Goal: Information Seeking & Learning: Compare options

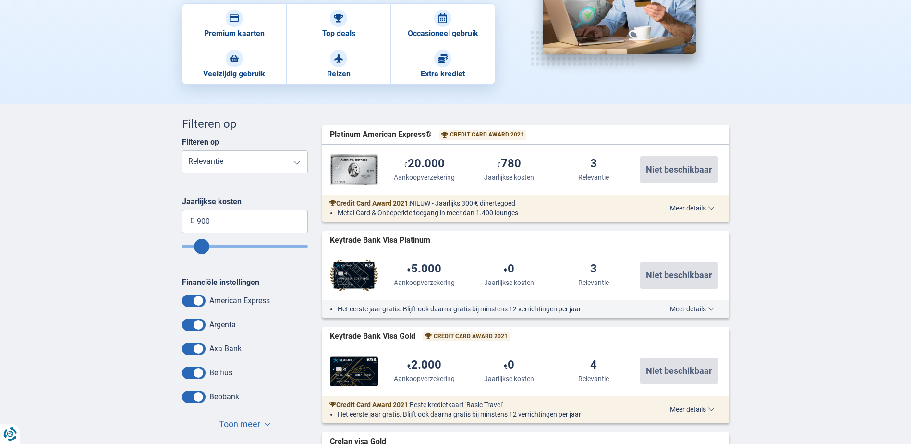
scroll to position [192, 0]
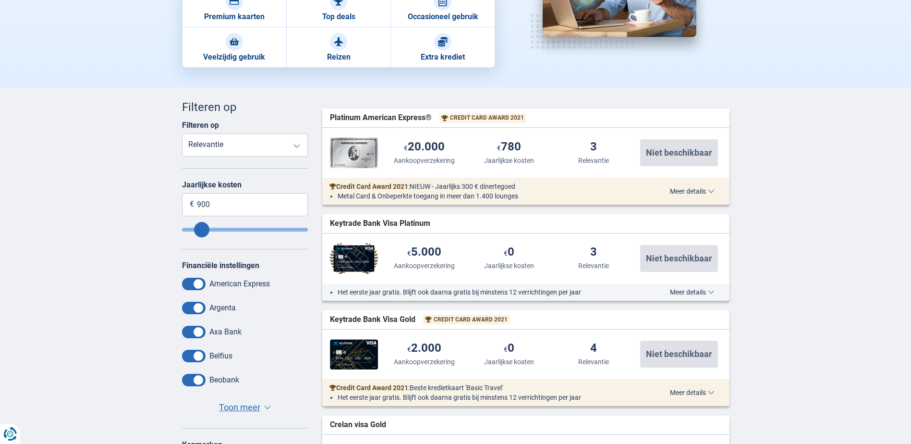
click at [250, 406] on span "Toon meer" at bounding box center [239, 407] width 41 height 12
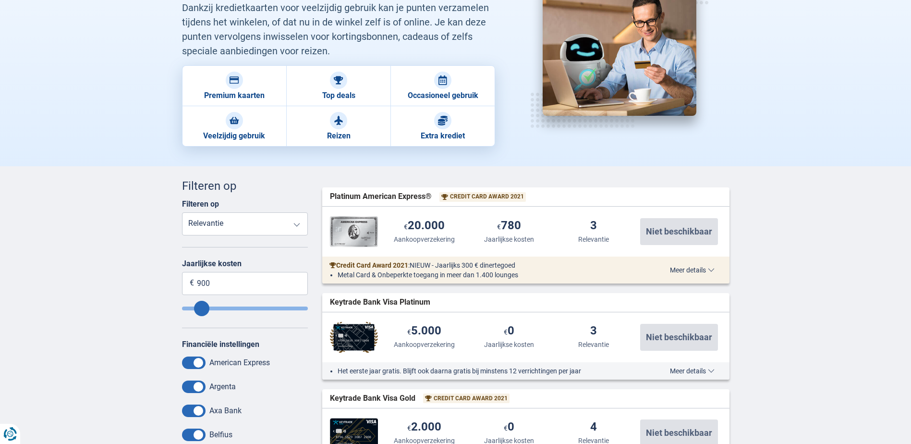
scroll to position [96, 0]
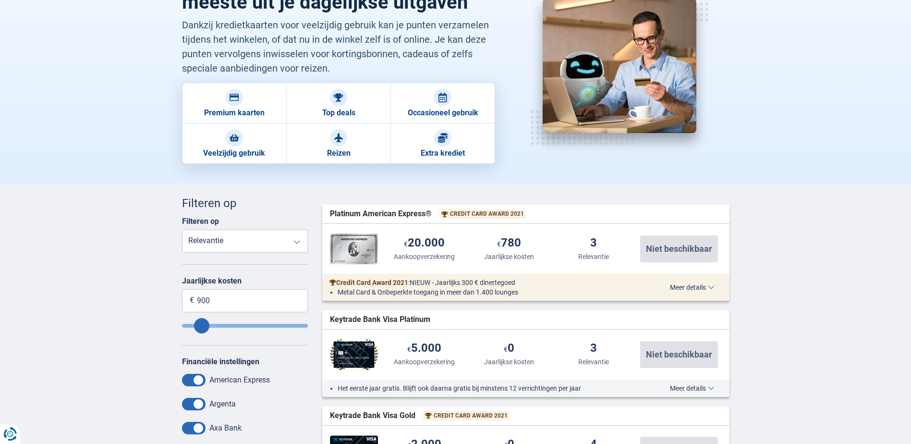
click at [261, 232] on select "Reisongevallenverzekering Aankoopverzekering Jaarlijkse kosten Relevantie" at bounding box center [245, 241] width 126 height 23
click at [259, 238] on select "Reisongevallenverzekering Aankoopverzekering Jaarlijkse kosten Relevantie" at bounding box center [245, 241] width 126 height 23
click at [267, 224] on div "Filteren op Reisongevallenverzekering Aankoopverzekering Jaarlijkse kosten Rele…" at bounding box center [245, 235] width 126 height 36
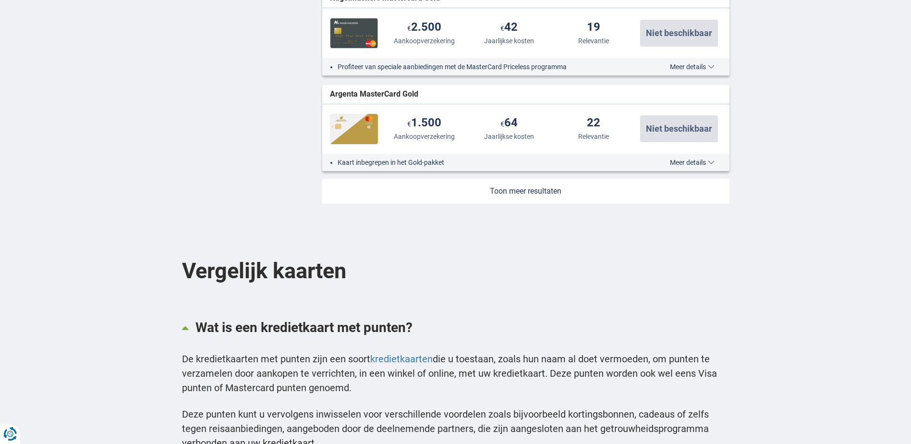
scroll to position [1201, 0]
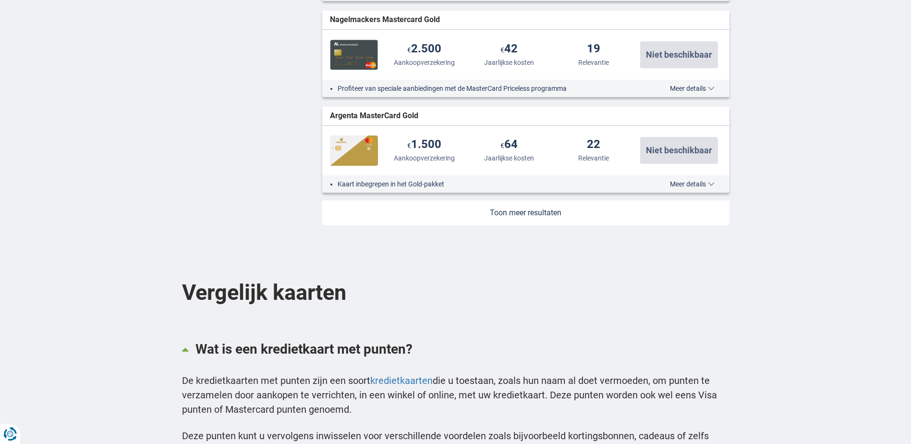
click at [529, 210] on link at bounding box center [525, 212] width 407 height 25
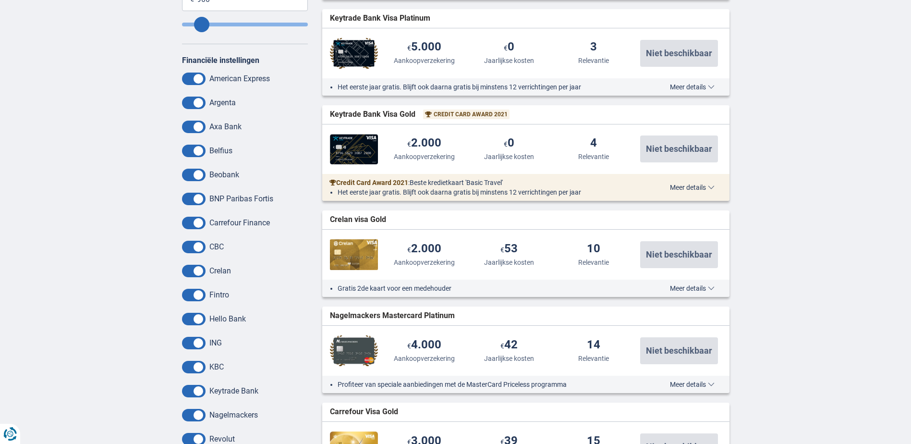
scroll to position [384, 0]
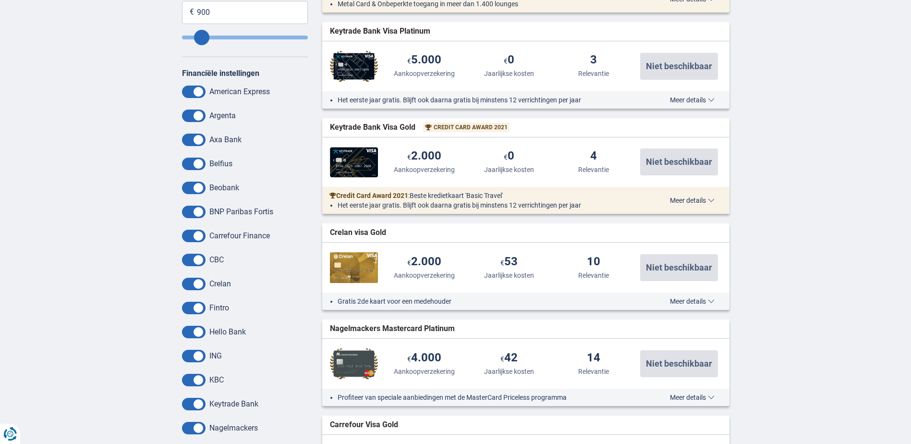
click at [231, 117] on label "Argenta" at bounding box center [222, 115] width 26 height 9
click at [198, 116] on span at bounding box center [194, 116] width 24 height 12
click at [0, 0] on input "checkbox" at bounding box center [0, 0] width 0 height 0
click at [198, 139] on span at bounding box center [194, 140] width 24 height 12
click at [0, 0] on input "checkbox" at bounding box center [0, 0] width 0 height 0
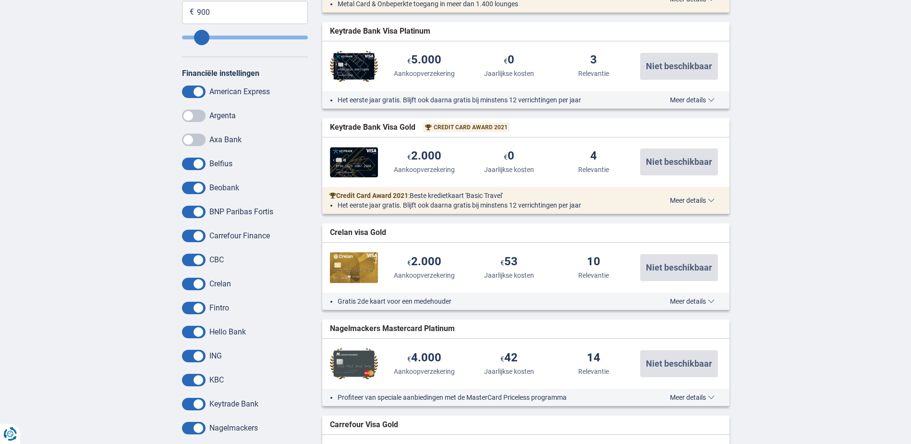
click at [203, 164] on span at bounding box center [194, 164] width 24 height 12
click at [0, 0] on input "checkbox" at bounding box center [0, 0] width 0 height 0
click at [200, 184] on span at bounding box center [194, 188] width 24 height 12
click at [0, 0] on input "checkbox" at bounding box center [0, 0] width 0 height 0
click at [199, 232] on span at bounding box center [194, 236] width 24 height 12
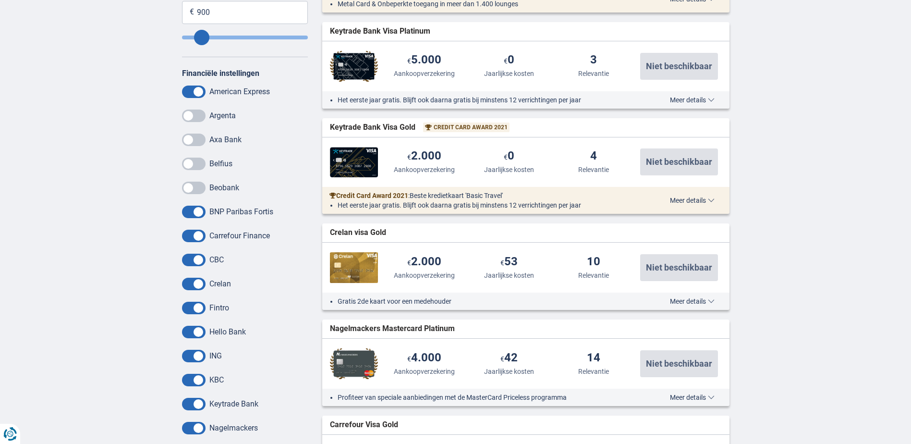
click at [0, 0] on input "checkbox" at bounding box center [0, 0] width 0 height 0
click at [201, 281] on span at bounding box center [194, 284] width 24 height 12
click at [0, 0] on input "checkbox" at bounding box center [0, 0] width 0 height 0
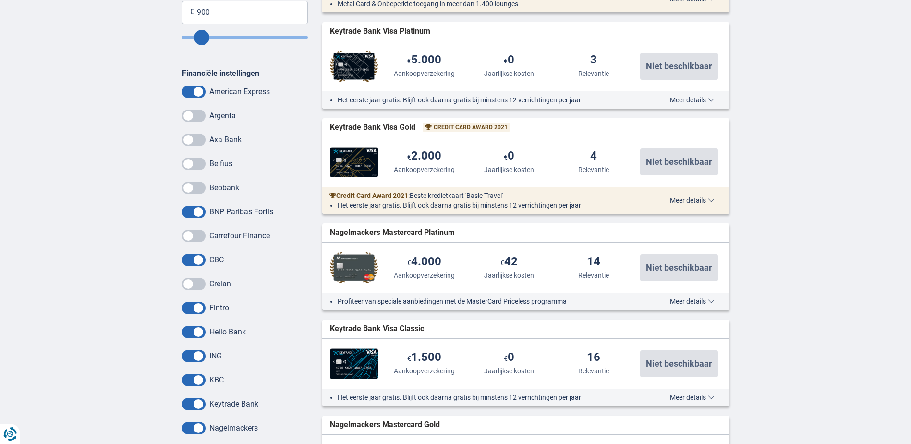
click at [202, 334] on span at bounding box center [194, 332] width 24 height 12
click at [0, 0] on input "checkbox" at bounding box center [0, 0] width 0 height 0
click at [201, 402] on span at bounding box center [194, 404] width 24 height 12
click at [0, 0] on input "checkbox" at bounding box center [0, 0] width 0 height 0
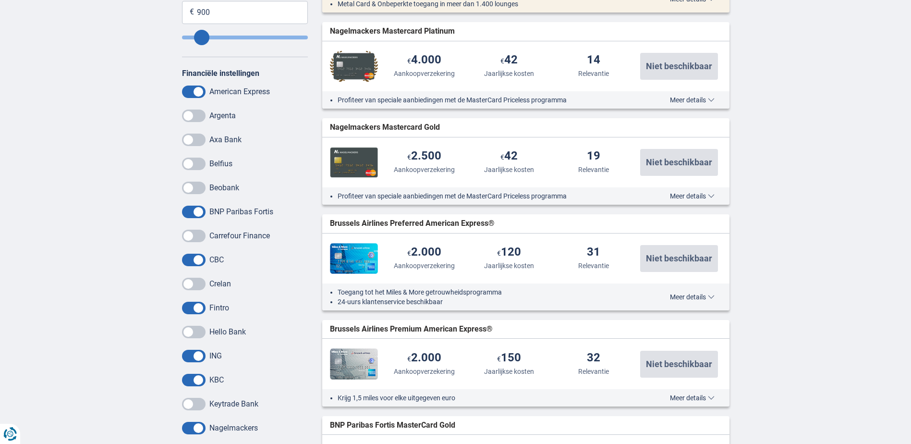
click at [203, 427] on span at bounding box center [194, 428] width 24 height 12
click at [0, 0] on input "checkbox" at bounding box center [0, 0] width 0 height 0
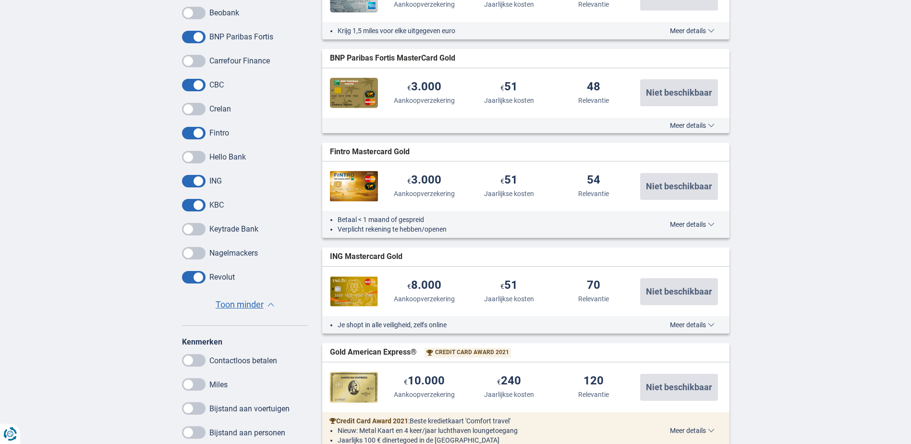
scroll to position [577, 0]
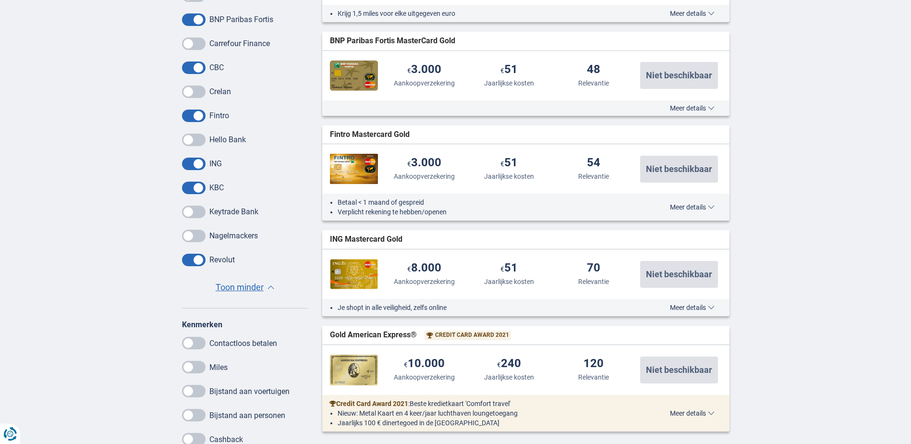
click at [686, 307] on span "Meer details" at bounding box center [692, 307] width 45 height 7
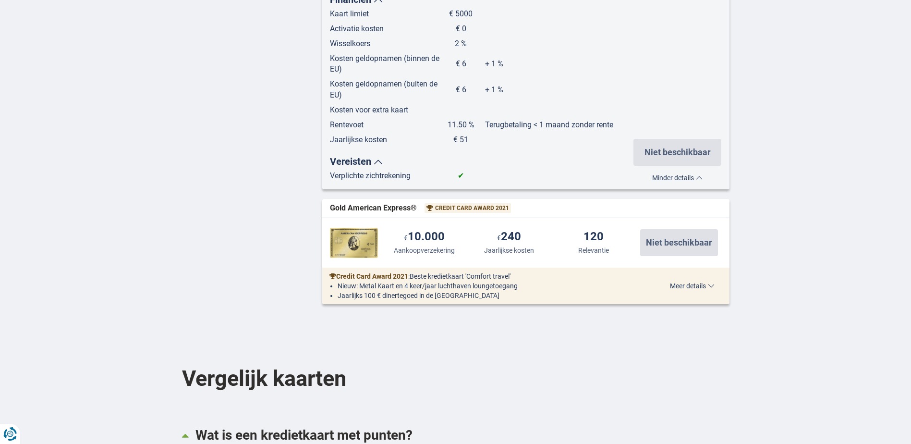
scroll to position [1105, 0]
